Goal: Connect with others: Connect with other users

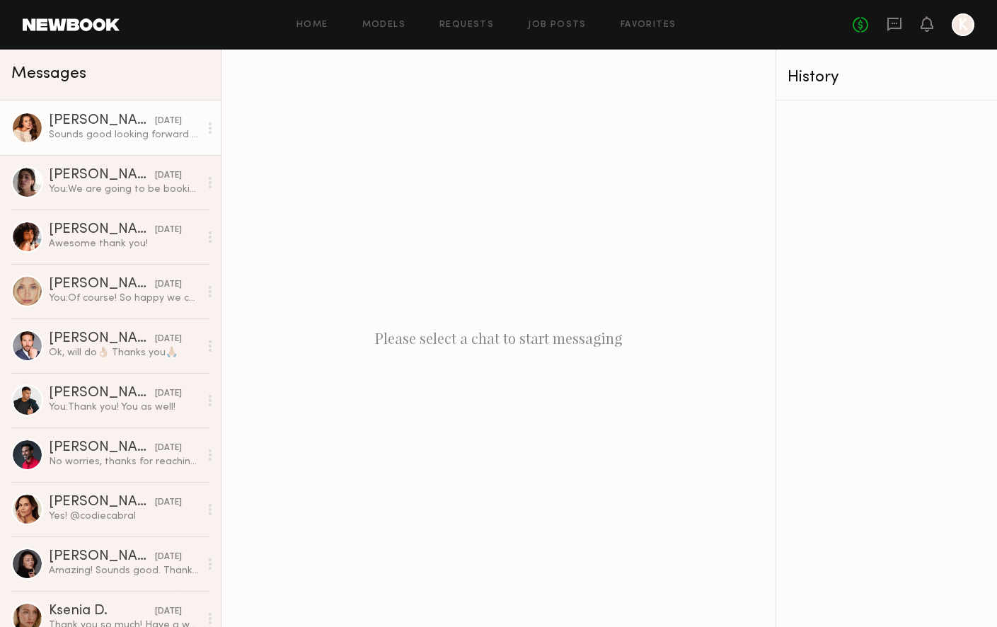
click at [155, 123] on div "[DATE]" at bounding box center [168, 121] width 27 height 13
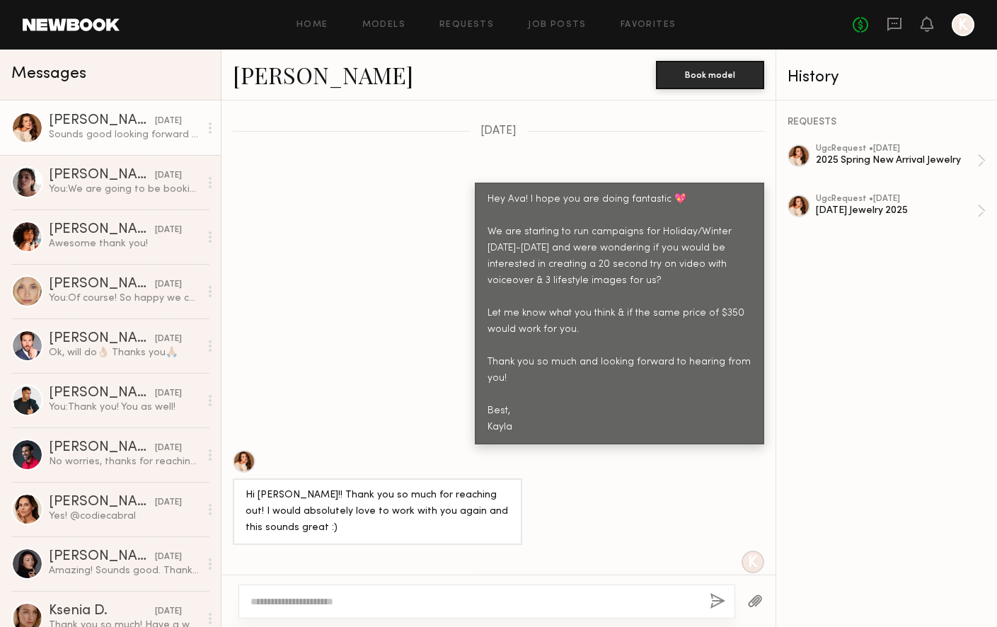
scroll to position [1072, 0]
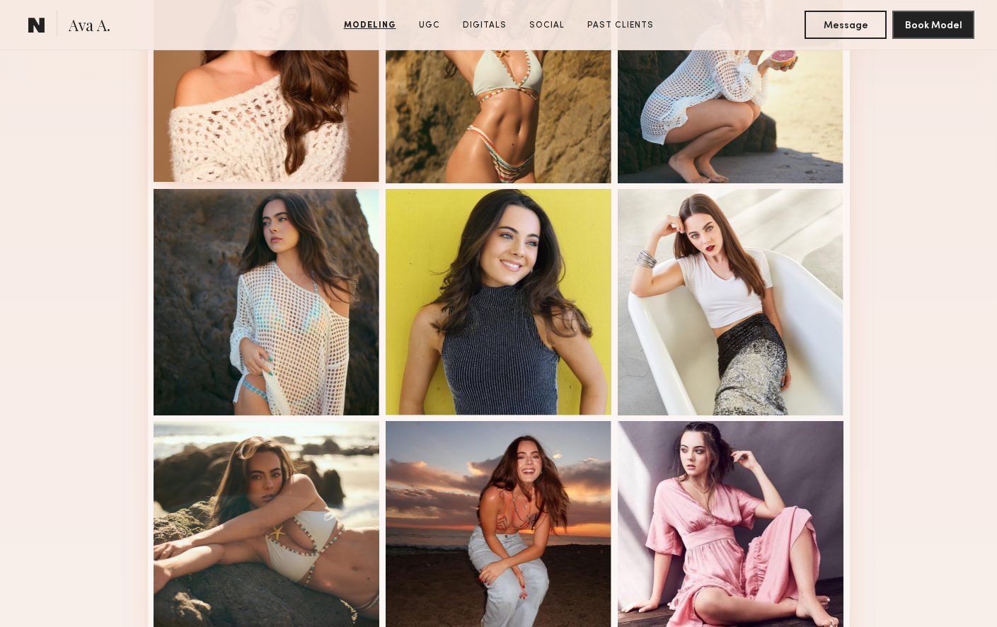
scroll to position [385, 0]
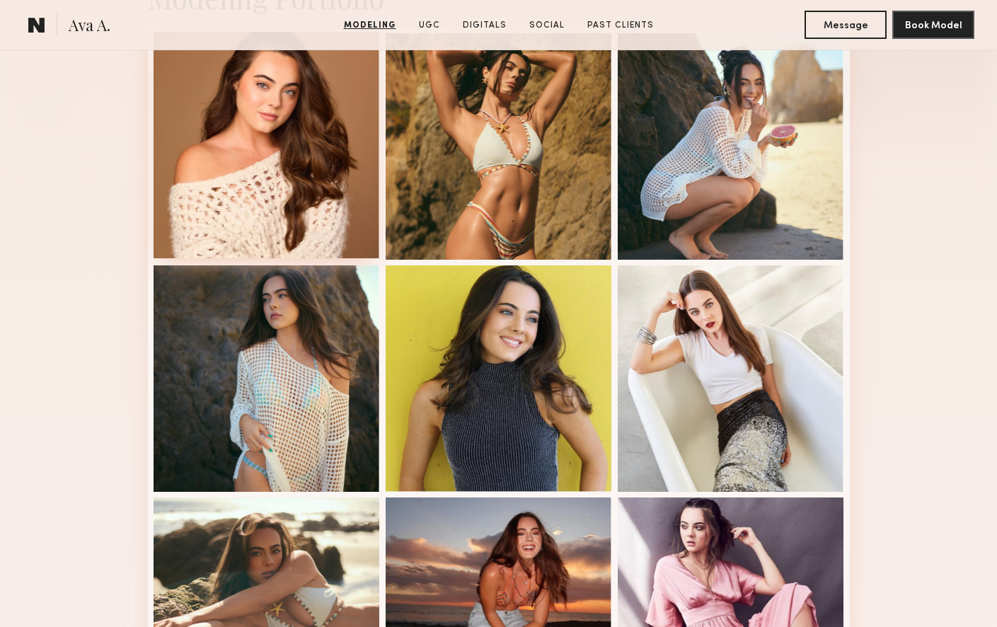
click at [294, 142] on div at bounding box center [267, 145] width 227 height 227
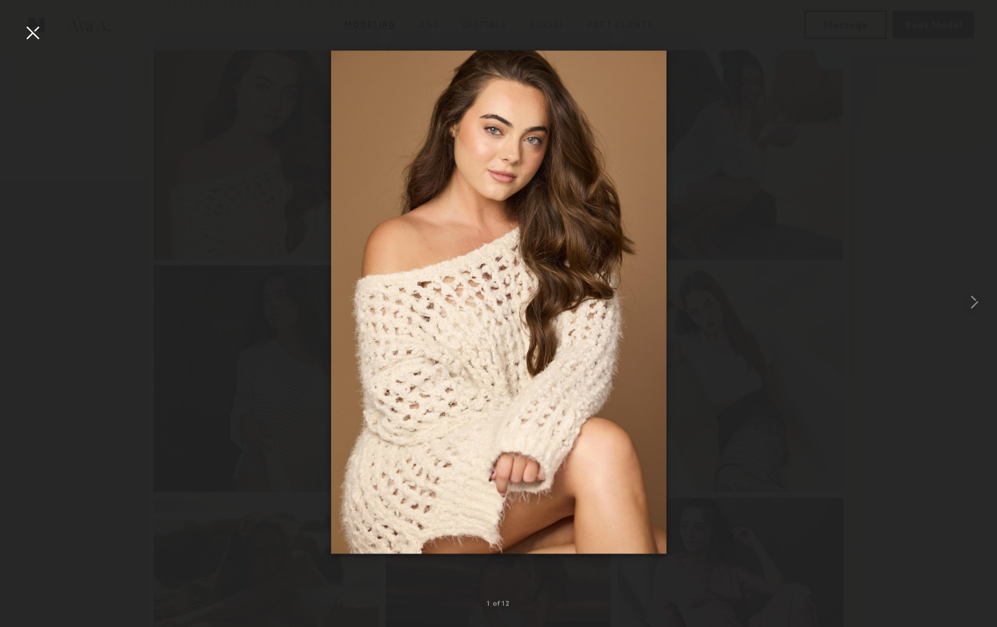
click at [33, 39] on div at bounding box center [32, 32] width 23 height 23
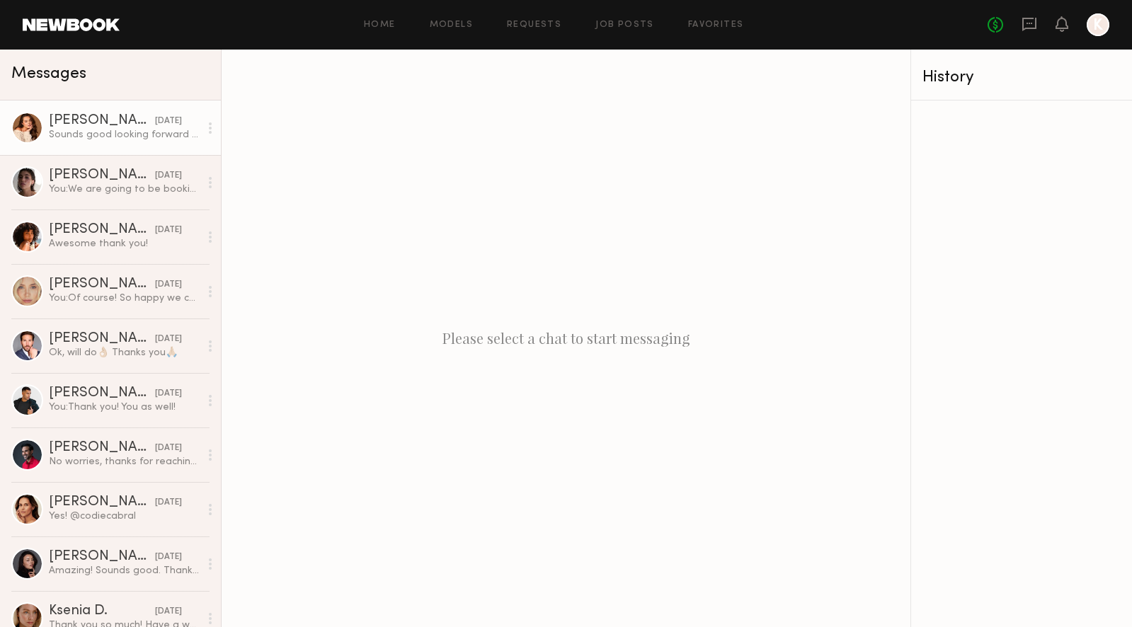
click at [90, 122] on div "[PERSON_NAME]" at bounding box center [102, 121] width 106 height 14
